Goal: Task Accomplishment & Management: Manage account settings

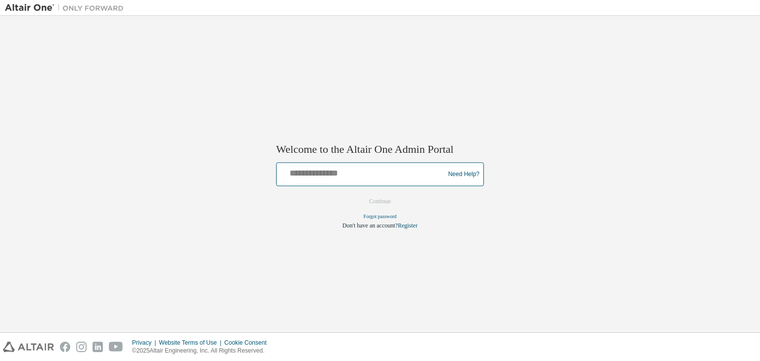
click at [358, 179] on input "text" at bounding box center [362, 172] width 163 height 14
type input "**********"
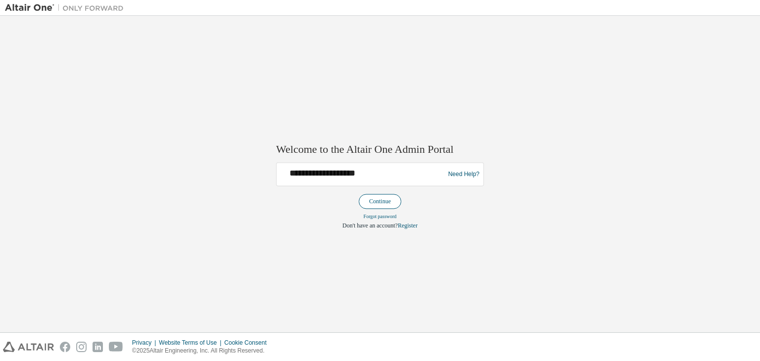
click at [389, 200] on button "Continue" at bounding box center [380, 202] width 43 height 15
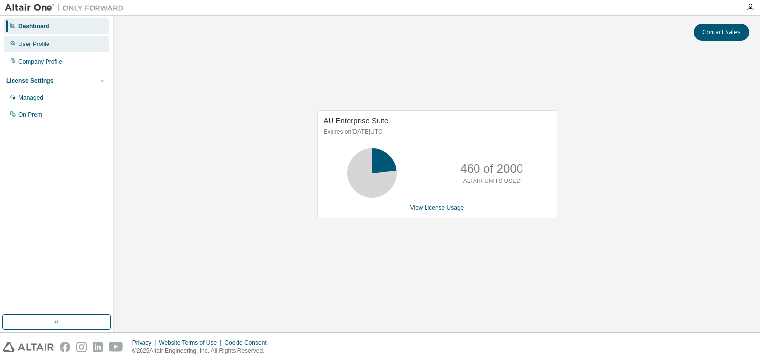
click at [83, 47] on div "User Profile" at bounding box center [56, 44] width 105 height 16
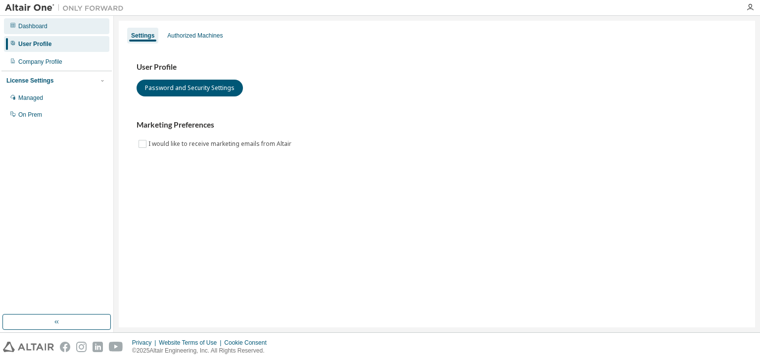
click at [70, 25] on div "Dashboard" at bounding box center [56, 26] width 105 height 16
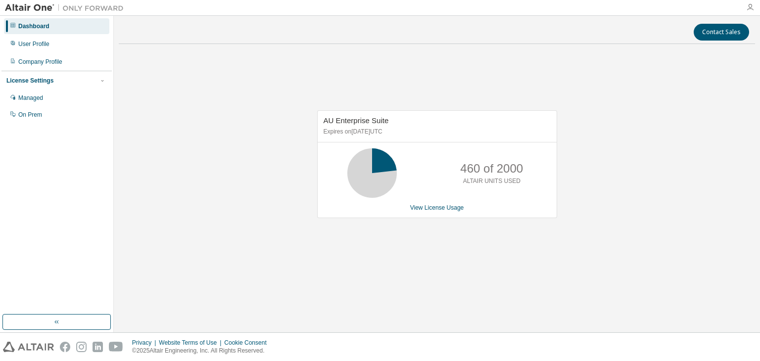
click at [752, 10] on icon "button" at bounding box center [750, 7] width 8 height 8
